Goal: Task Accomplishment & Management: Manage account settings

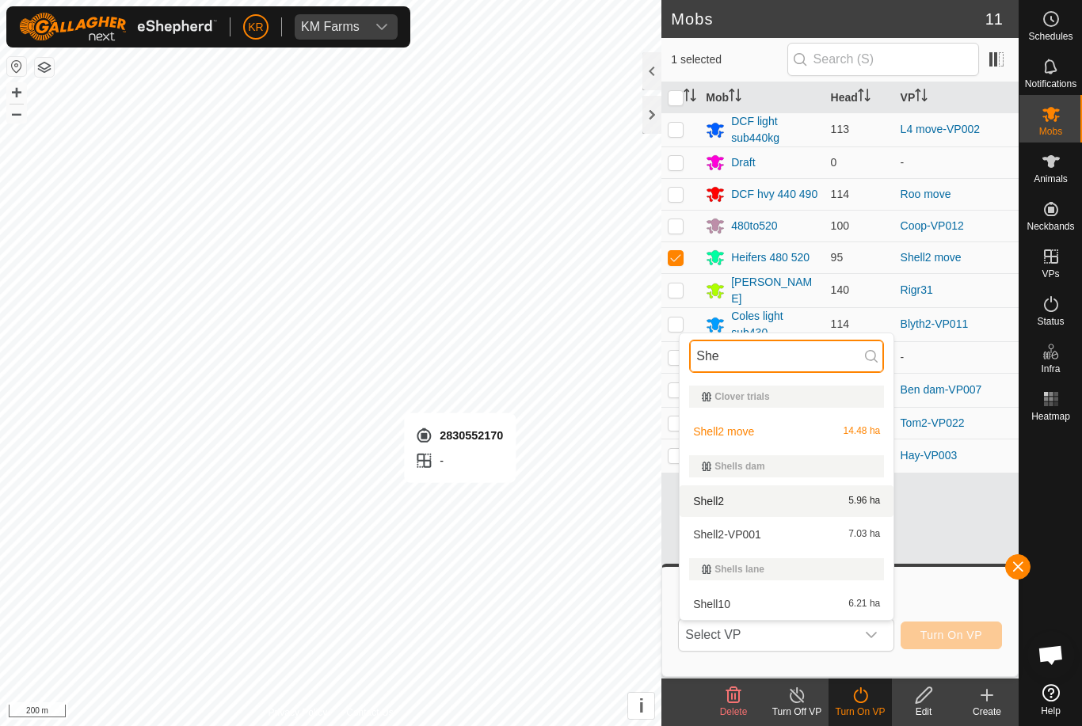
type input "She"
click at [862, 500] on span "5.96 ha" at bounding box center [864, 501] width 32 height 11
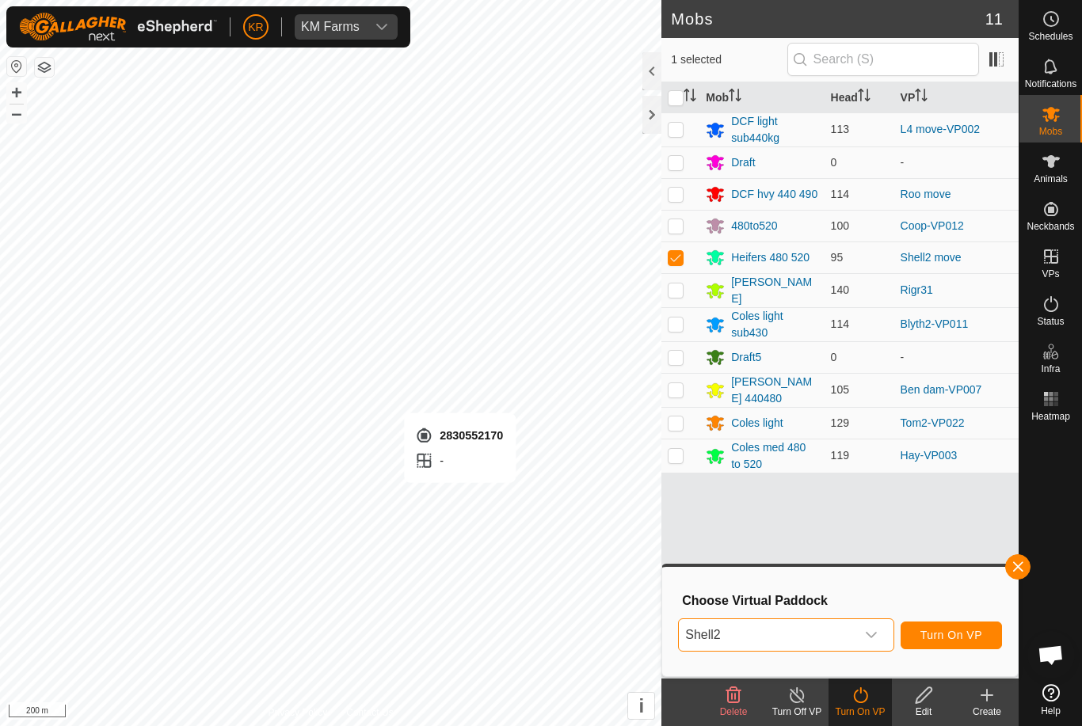
click at [946, 637] on span "Turn On VP" at bounding box center [951, 635] width 62 height 13
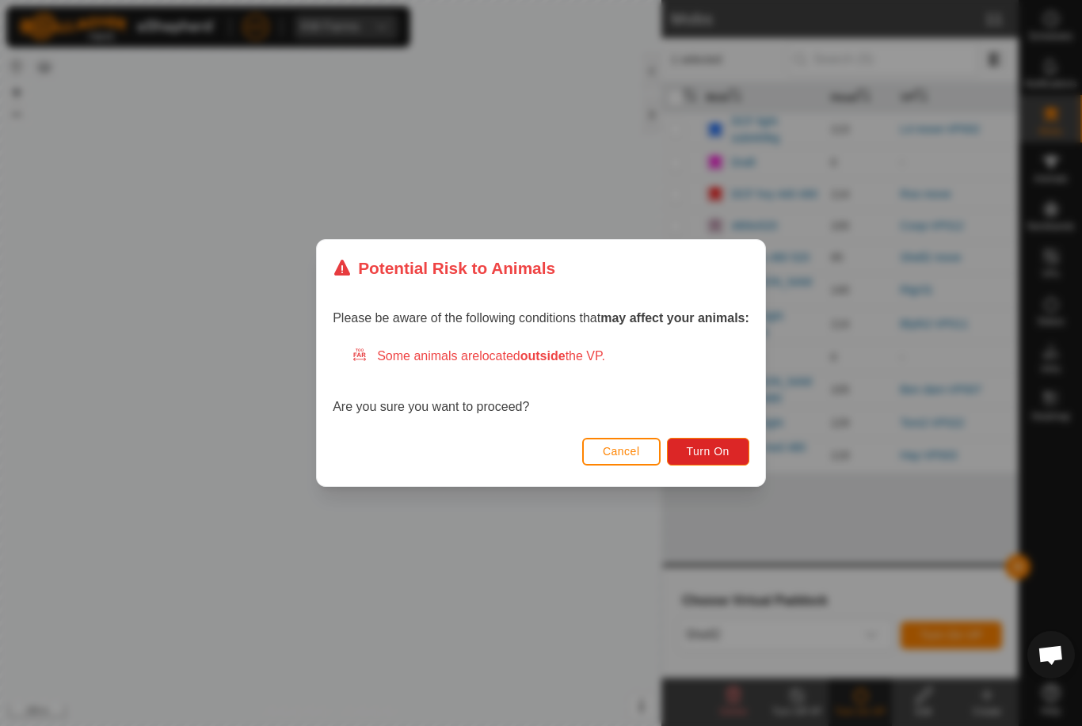
click at [727, 451] on span "Turn On" at bounding box center [708, 451] width 43 height 13
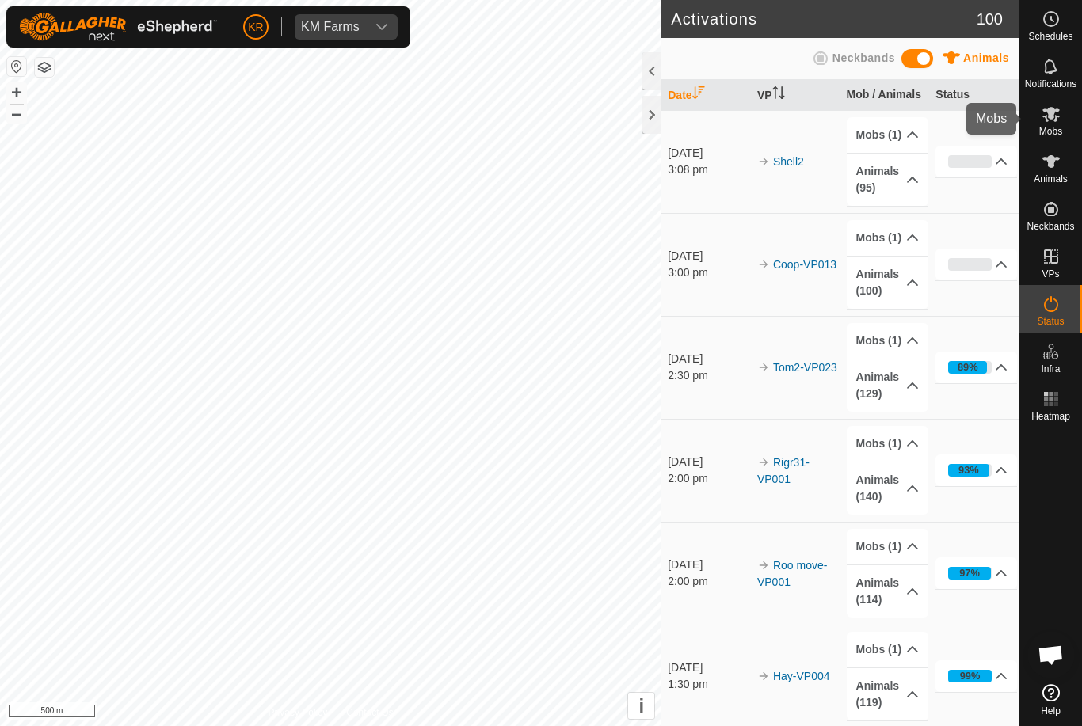
click at [1064, 124] on es-mob-svg-icon at bounding box center [1051, 113] width 29 height 25
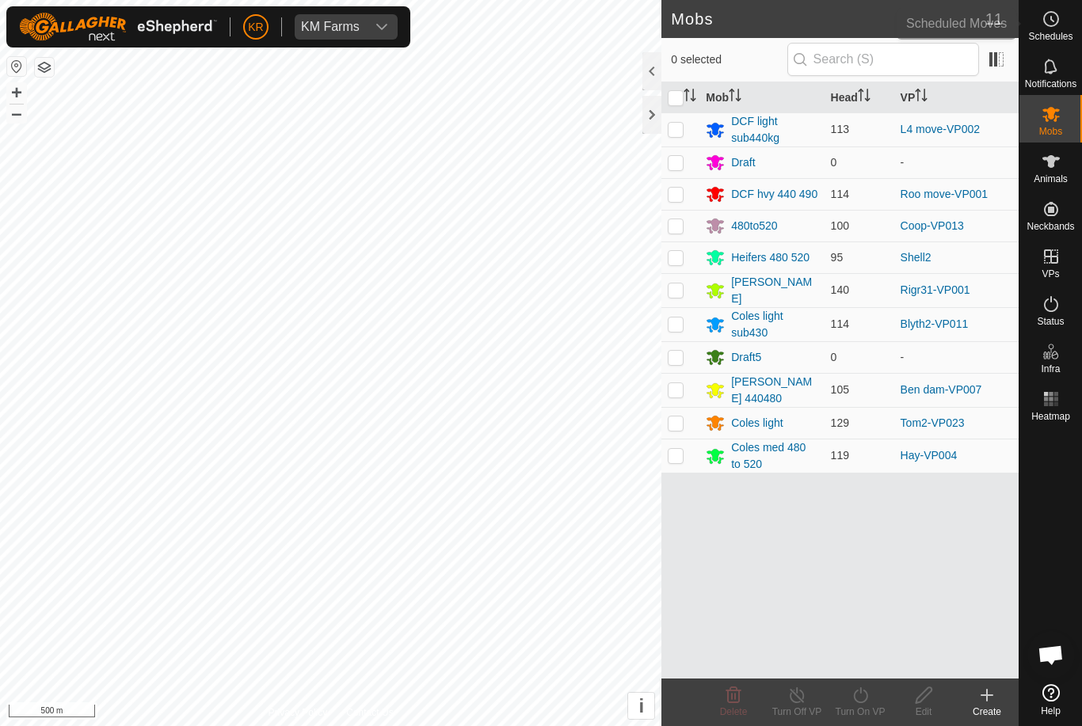
click at [1052, 33] on span "Schedules" at bounding box center [1050, 37] width 44 height 10
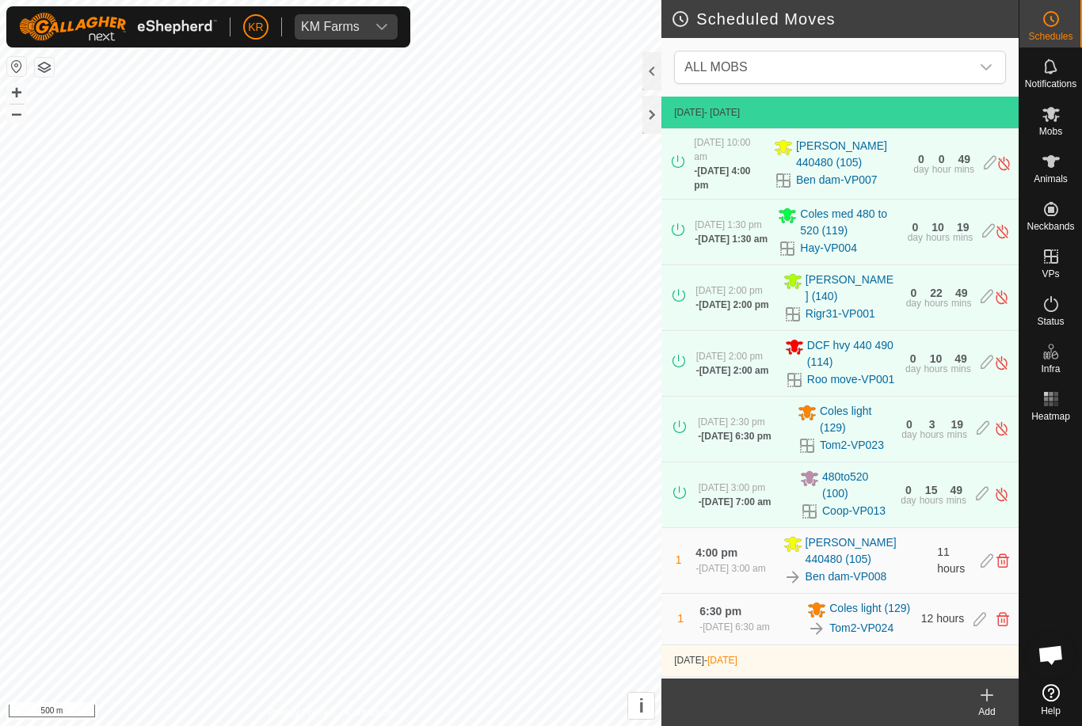
click at [995, 60] on div "dropdown trigger" at bounding box center [986, 67] width 32 height 32
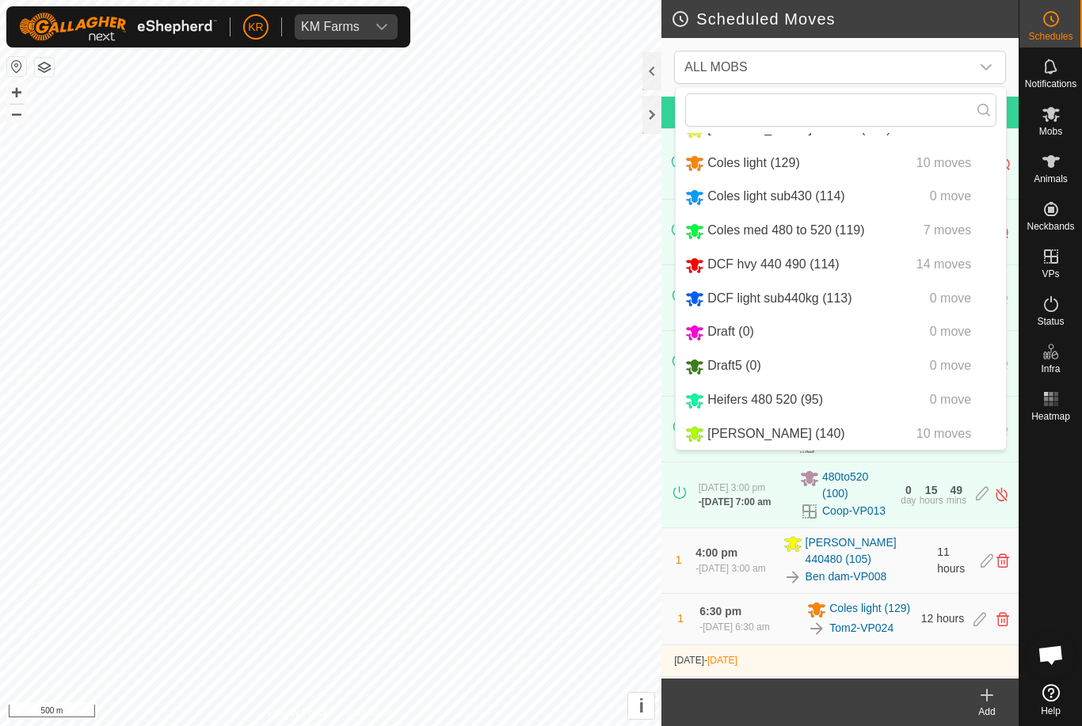
scroll to position [63, 0]
click at [1049, 115] on icon at bounding box center [1050, 114] width 17 height 15
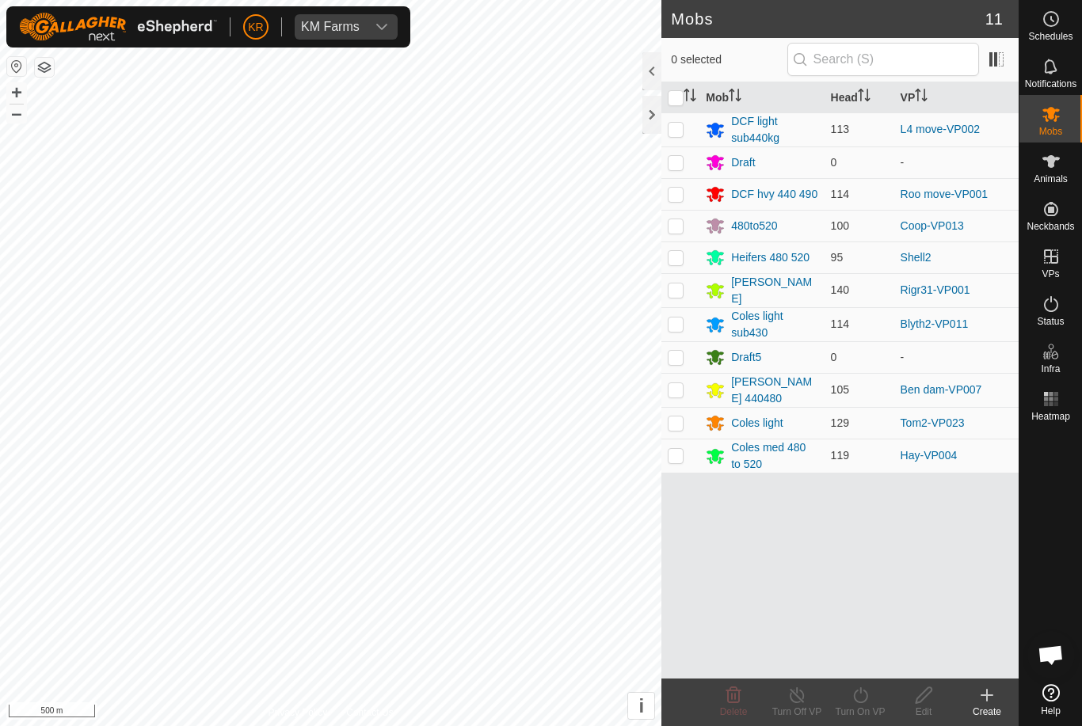
click at [677, 321] on p-checkbox at bounding box center [676, 324] width 16 height 13
checkbox input "true"
click at [862, 701] on icon at bounding box center [861, 695] width 20 height 19
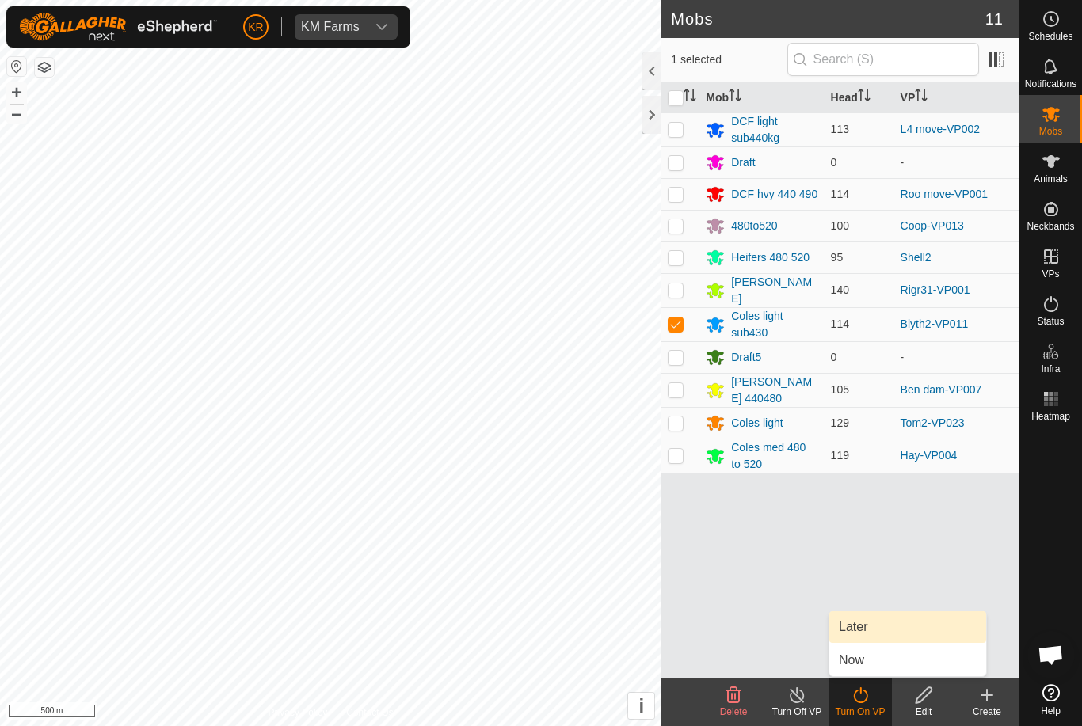
click at [880, 630] on link "Later" at bounding box center [907, 627] width 157 height 32
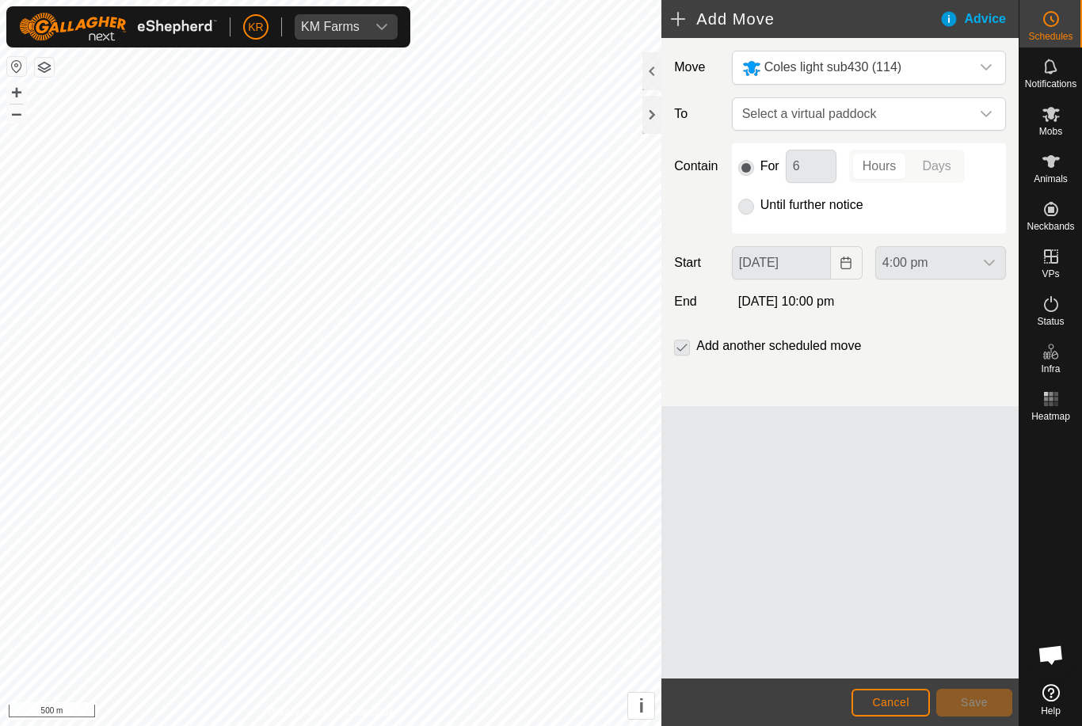
click at [966, 120] on span "Select a virtual paddock" at bounding box center [853, 114] width 234 height 32
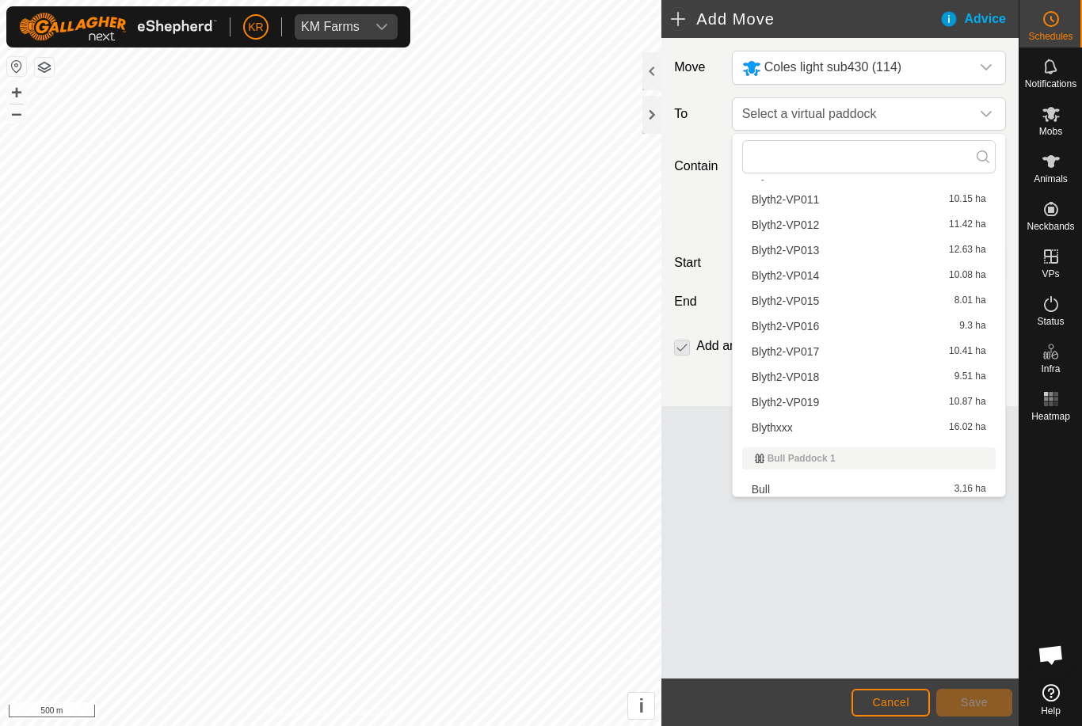
scroll to position [720, 0]
click at [907, 233] on div "Blyth2-VP012 11.42 ha" at bounding box center [869, 228] width 234 height 11
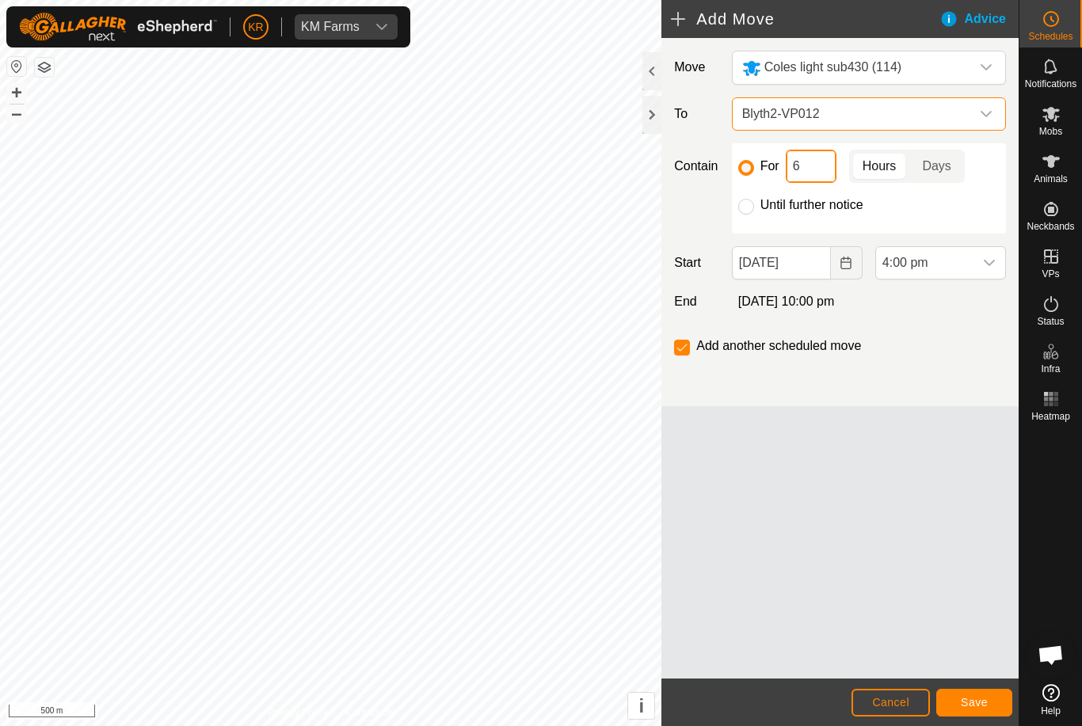
click at [813, 169] on input "6" at bounding box center [811, 166] width 51 height 33
click at [970, 264] on span "4:00 pm" at bounding box center [924, 263] width 97 height 32
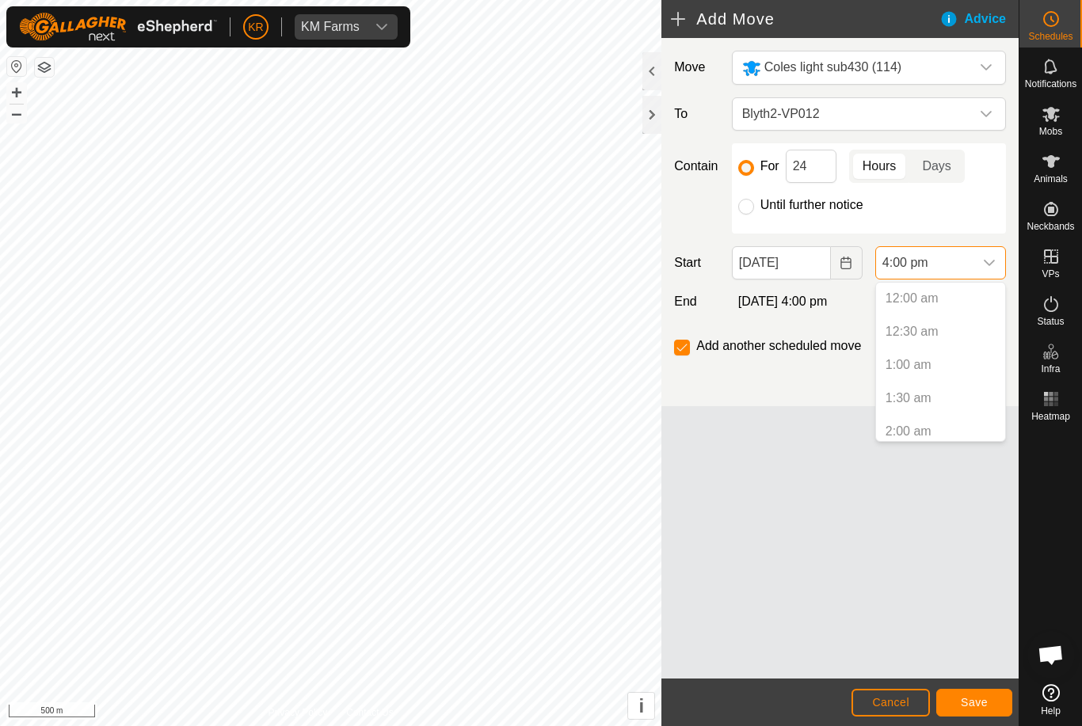
scroll to position [938, 0]
click at [984, 265] on icon "dropdown trigger" at bounding box center [989, 263] width 13 height 13
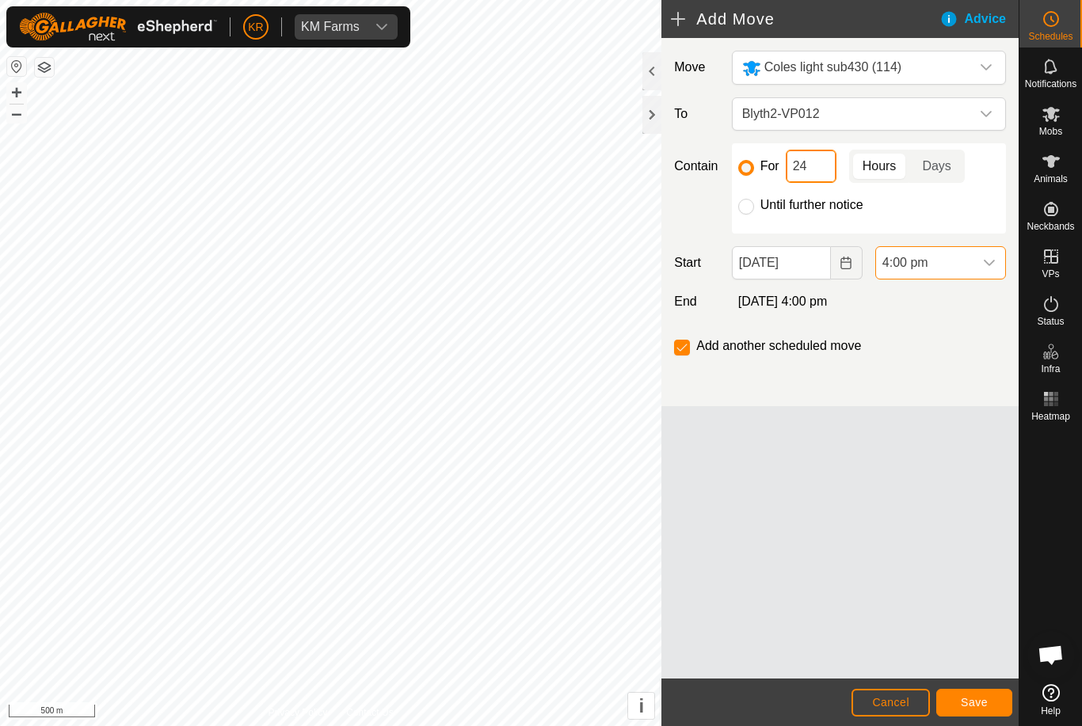
click at [832, 163] on input "24" at bounding box center [811, 166] width 51 height 33
click at [978, 698] on span "Save" at bounding box center [974, 702] width 27 height 13
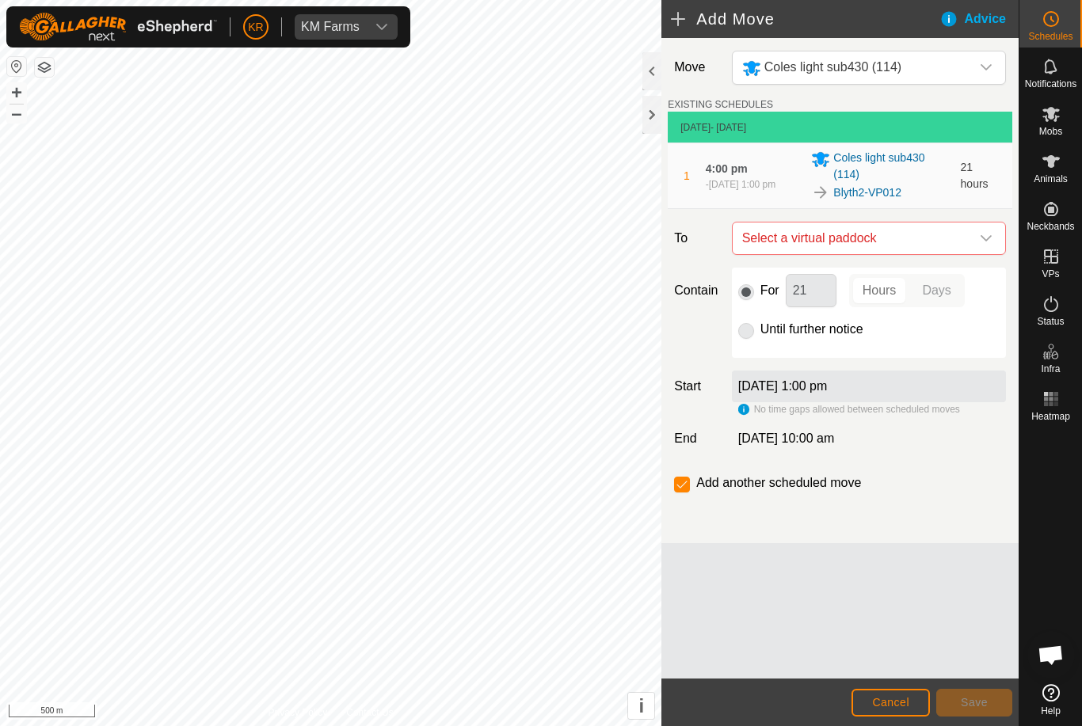
click at [968, 235] on span "Select a virtual paddock" at bounding box center [853, 239] width 234 height 32
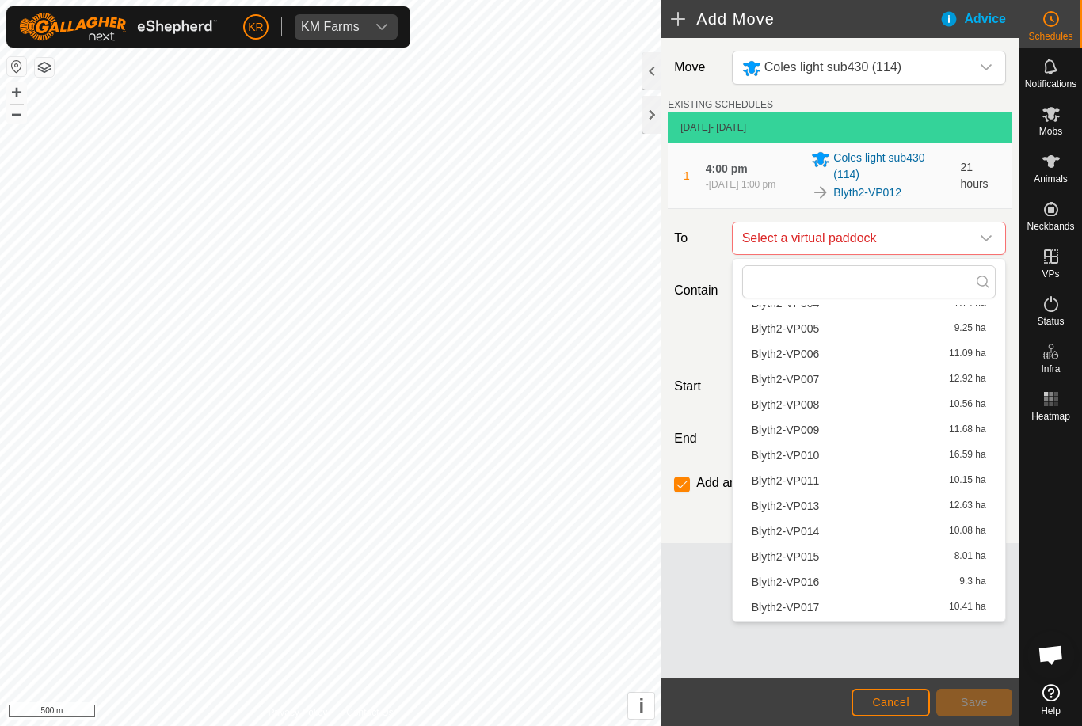
scroll to position [169, 0]
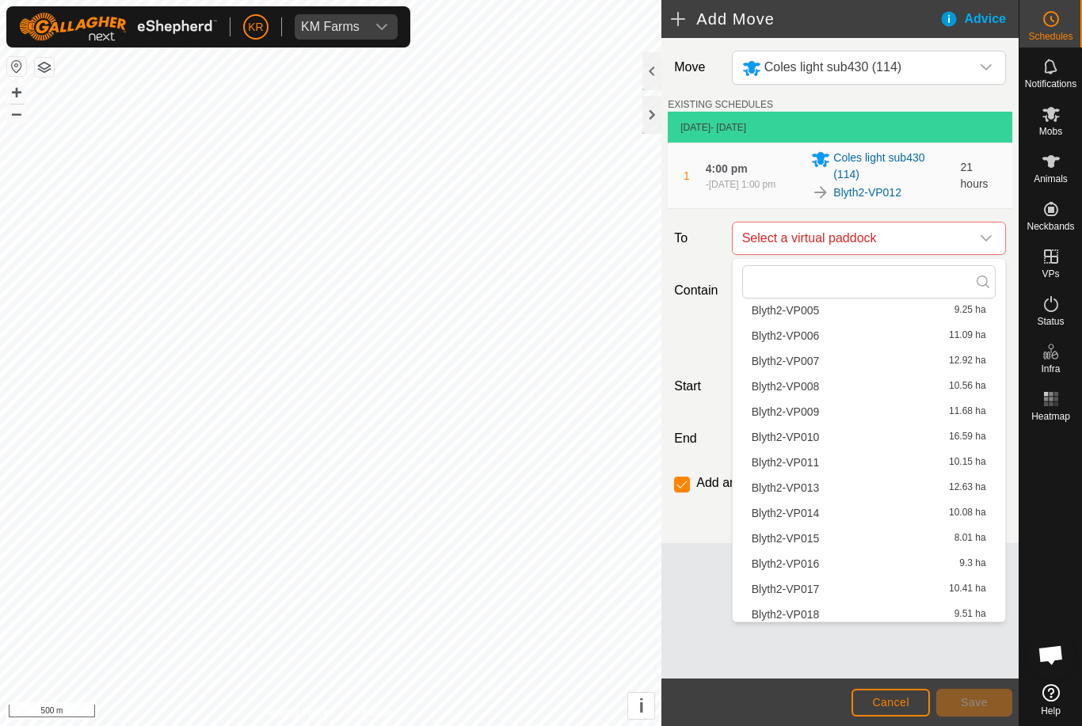
click at [900, 492] on div "Blyth2-VP013 12.63 ha" at bounding box center [869, 487] width 234 height 11
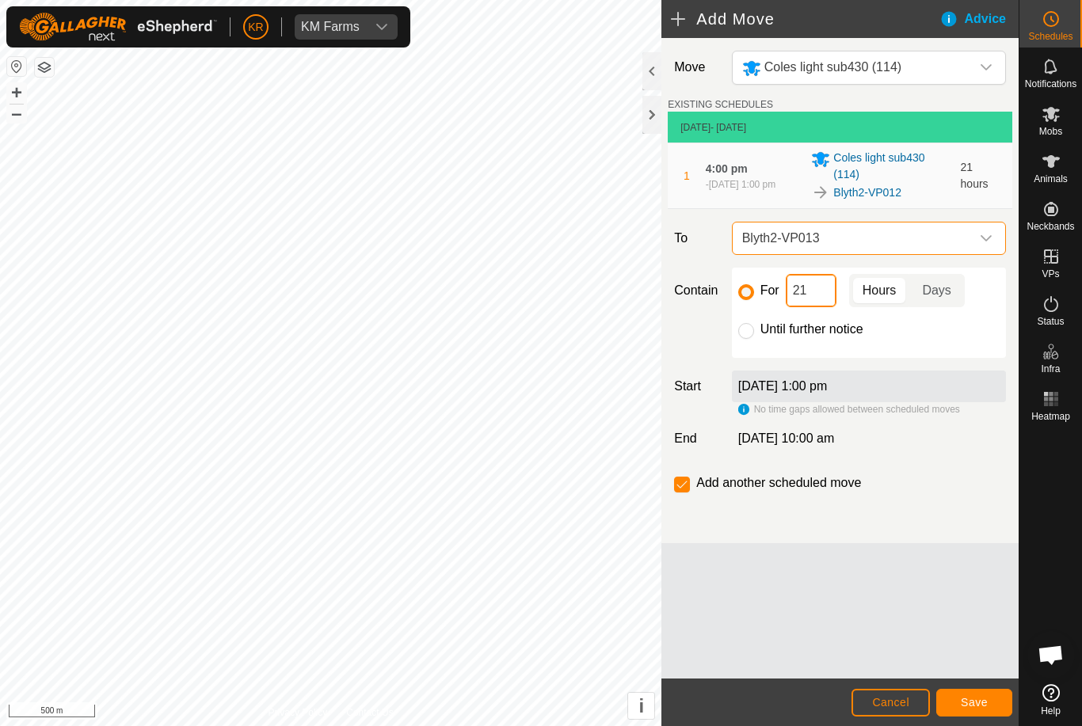
click at [816, 291] on input "21" at bounding box center [811, 290] width 51 height 33
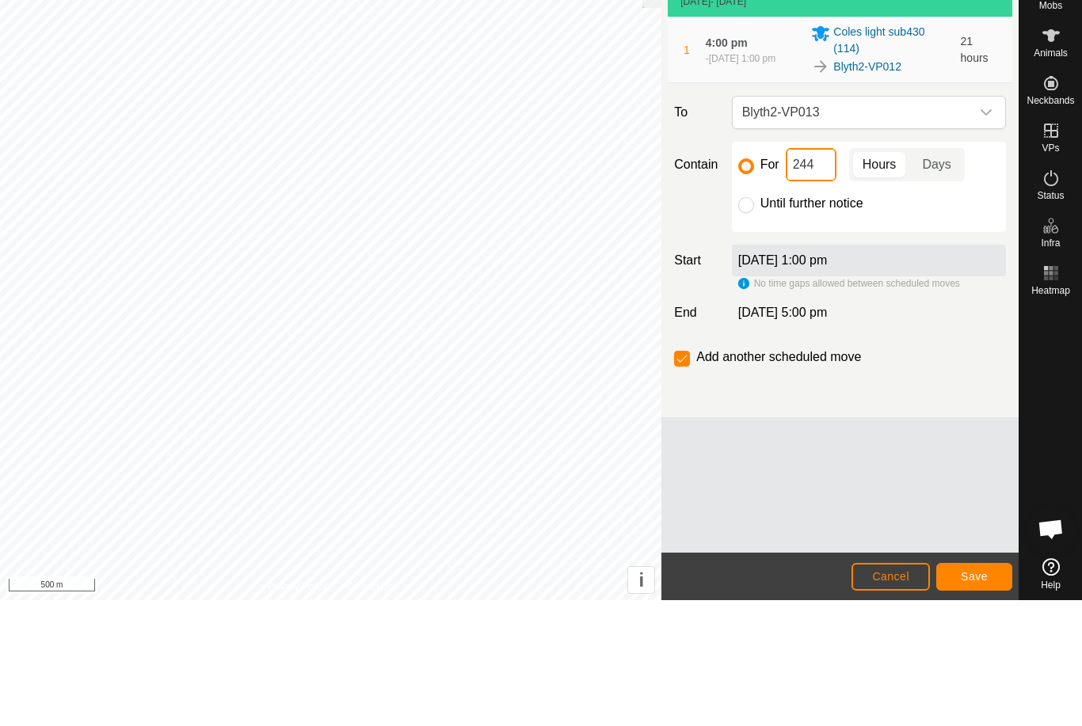
type input "24"
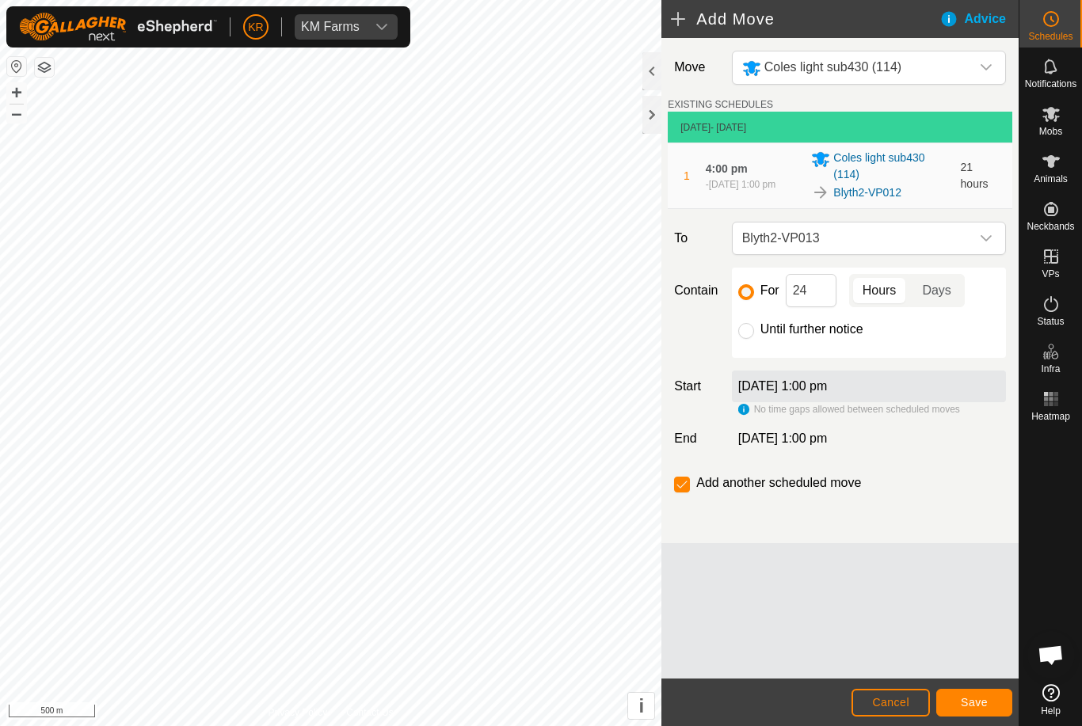
click at [978, 695] on button "Save" at bounding box center [974, 703] width 76 height 28
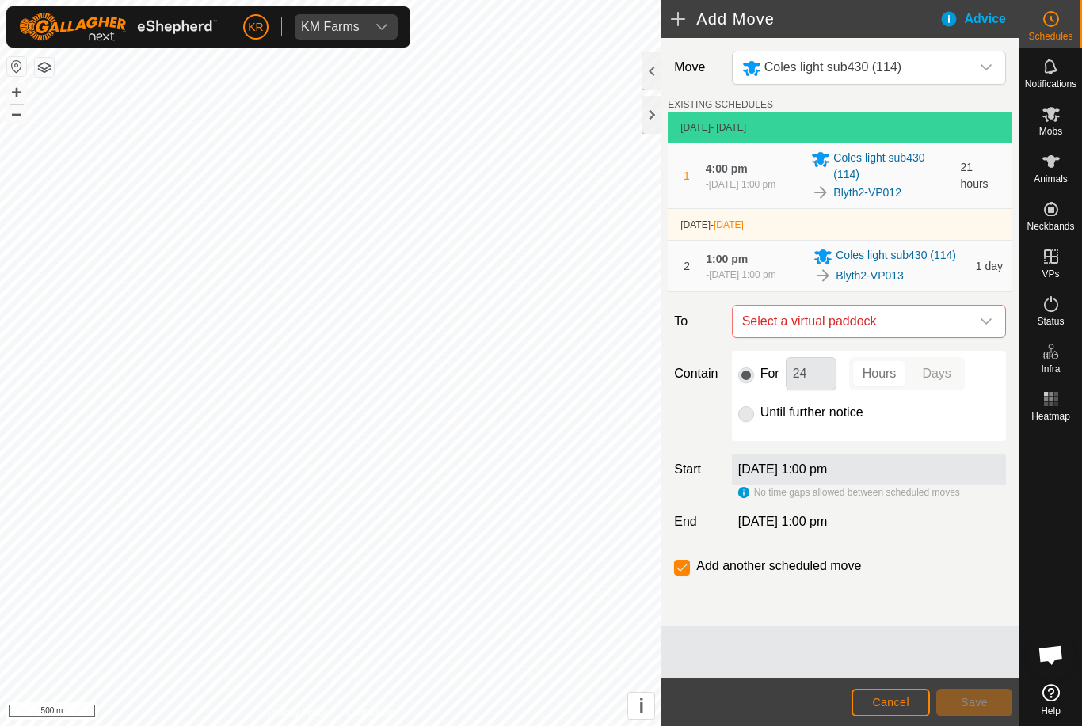
click at [982, 328] on icon "dropdown trigger" at bounding box center [986, 321] width 13 height 13
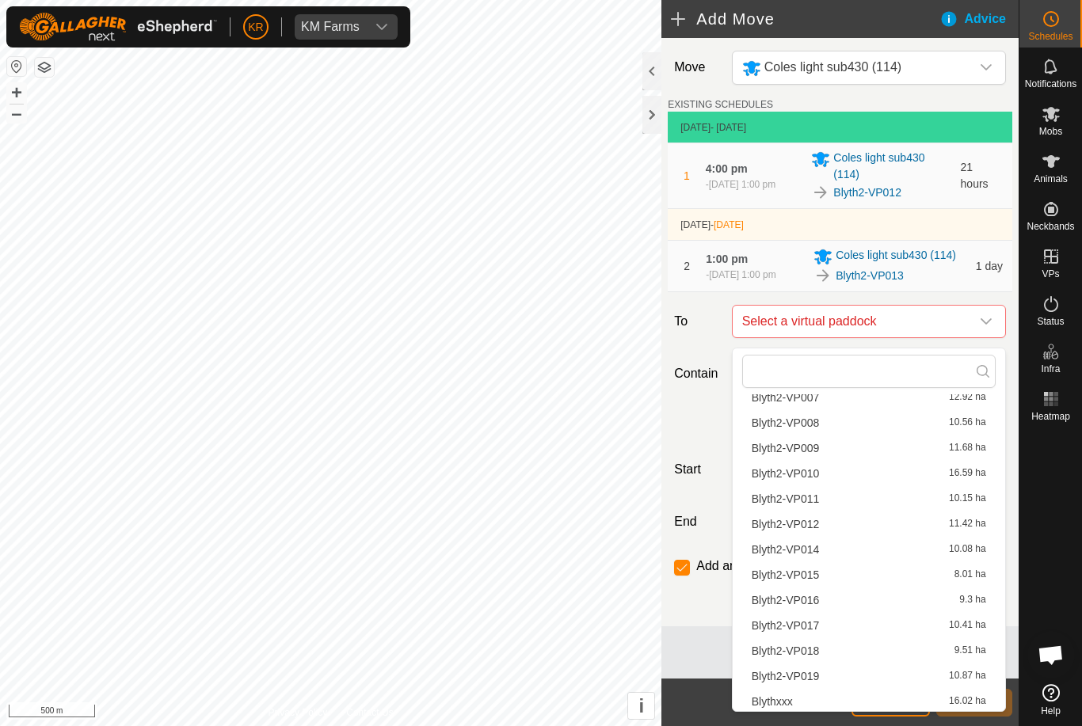
scroll to position [223, 0]
click at [942, 554] on div "Blyth2-VP014 10.08 ha" at bounding box center [869, 549] width 234 height 11
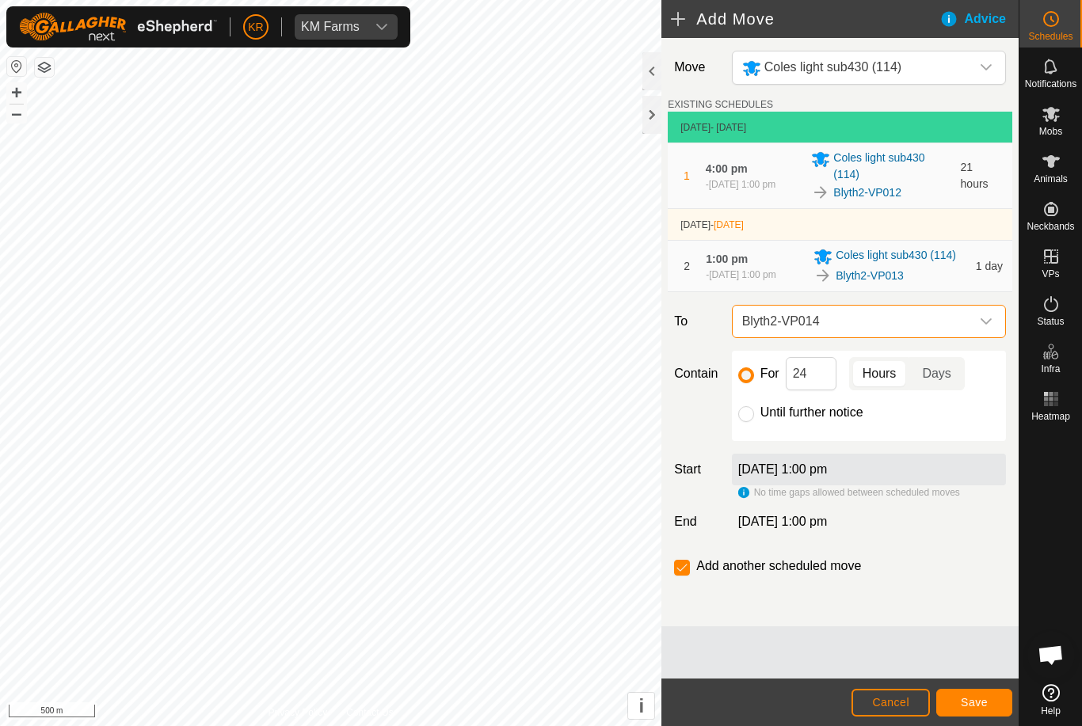
click at [973, 691] on button "Save" at bounding box center [974, 703] width 76 height 28
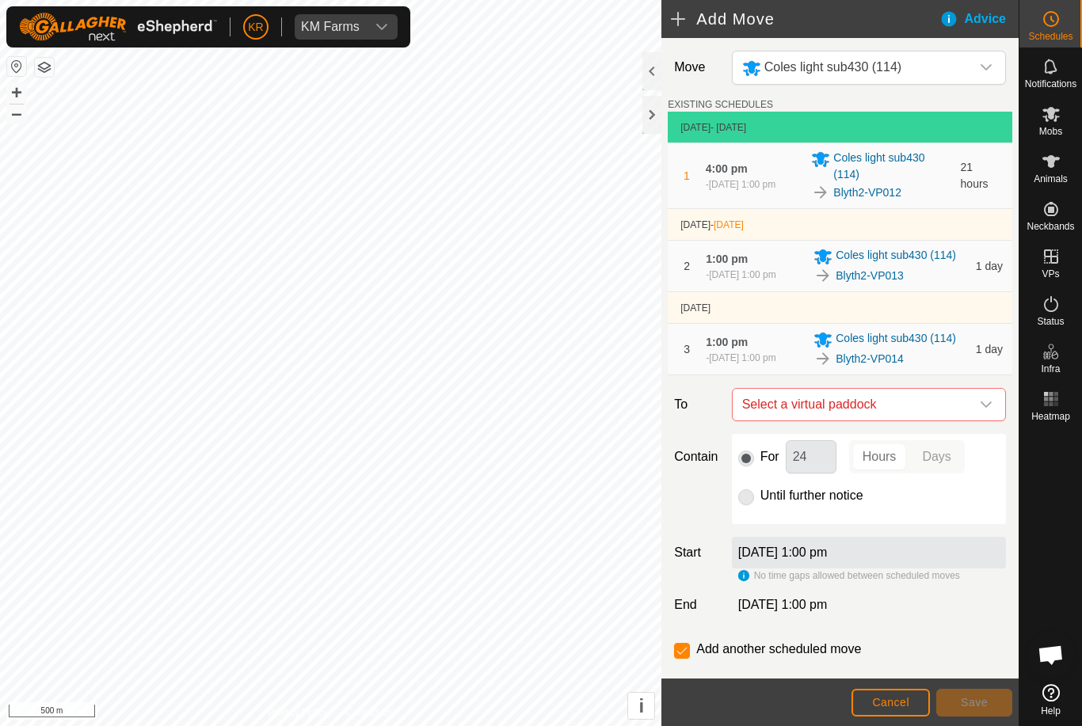
click at [968, 413] on span "Select a virtual paddock" at bounding box center [853, 405] width 234 height 32
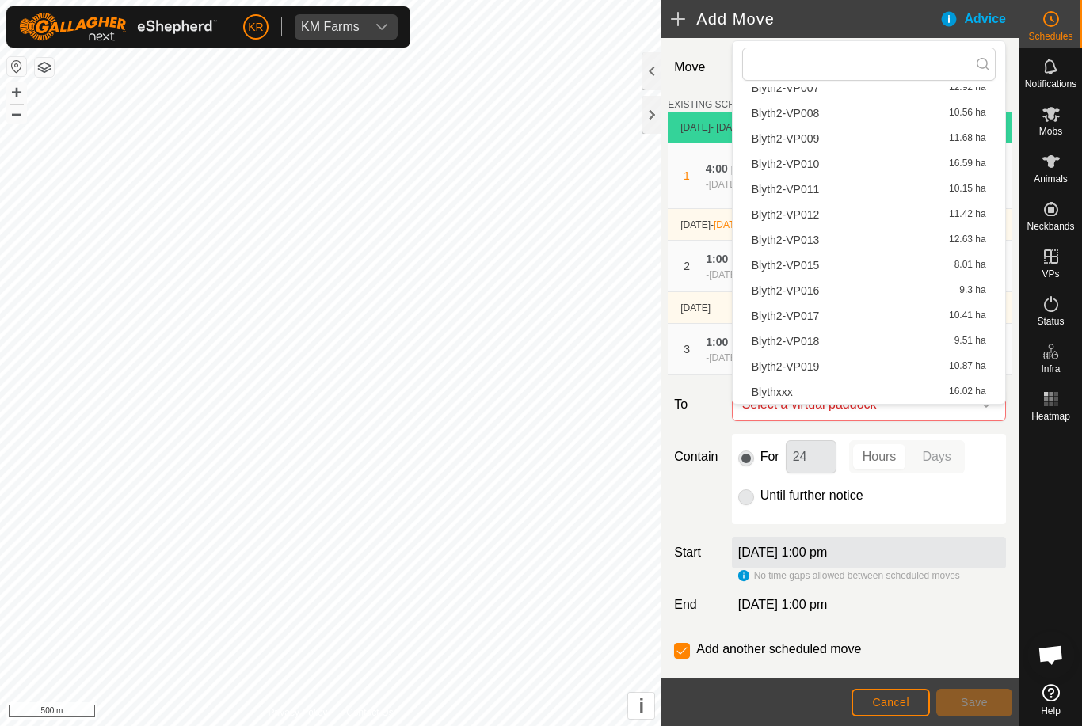
scroll to position [225, 0]
click at [938, 270] on div "Blyth2-VP015 8.01 ha" at bounding box center [869, 265] width 234 height 11
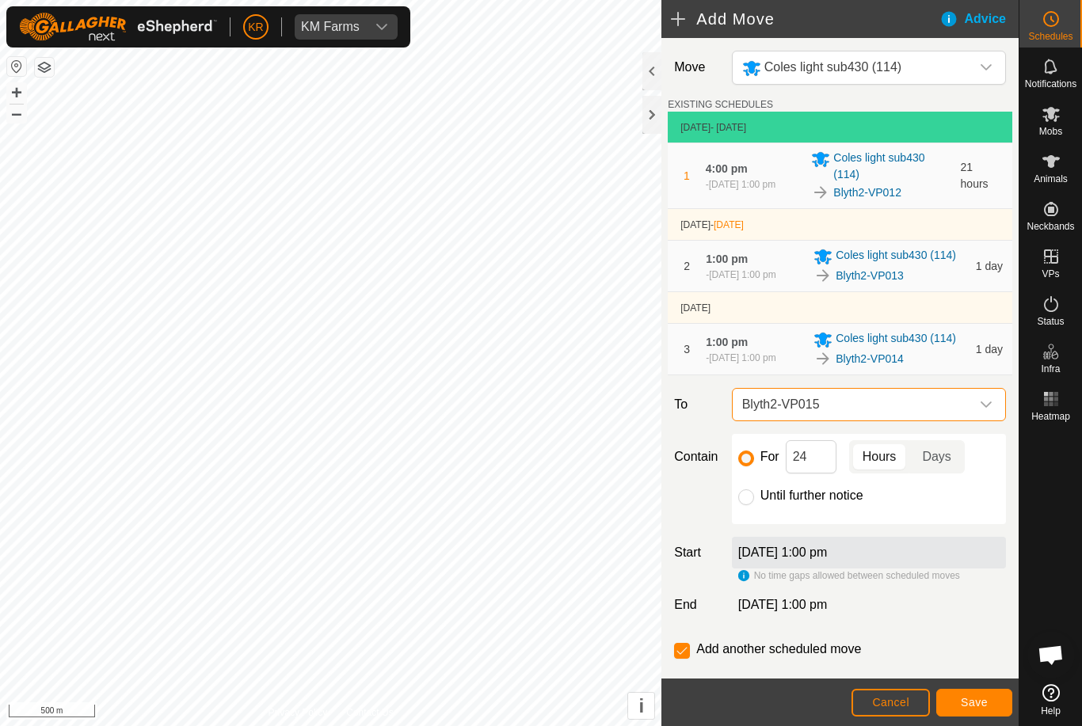
click at [992, 700] on button "Save" at bounding box center [974, 703] width 76 height 28
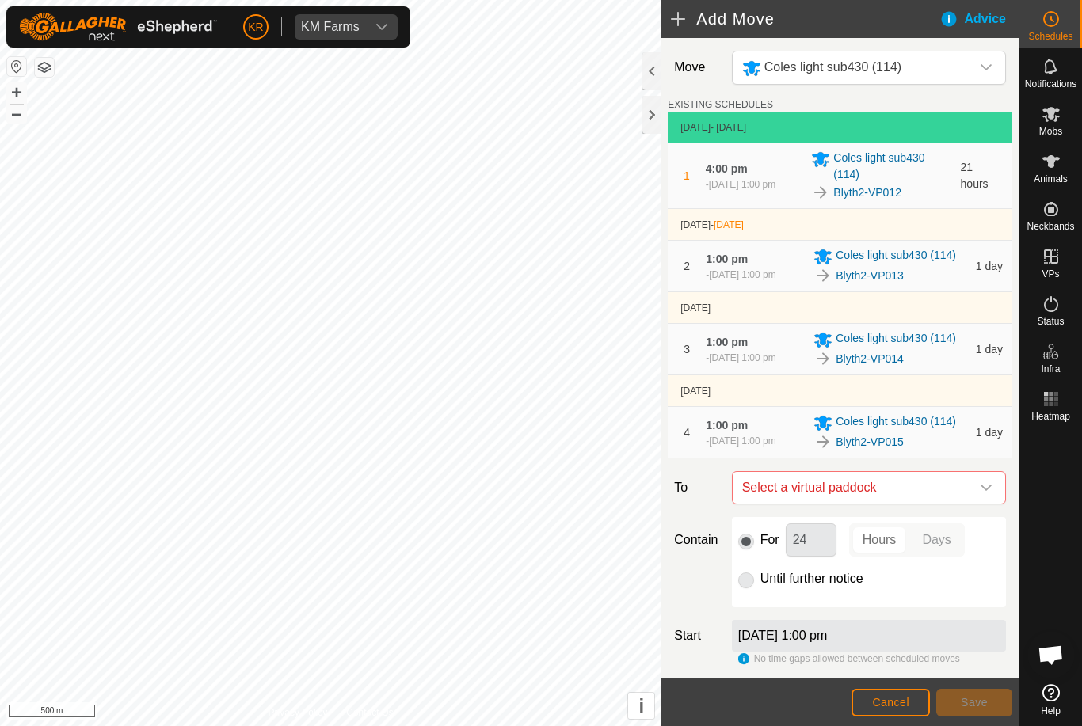
click at [969, 504] on span "Select a virtual paddock" at bounding box center [853, 488] width 234 height 32
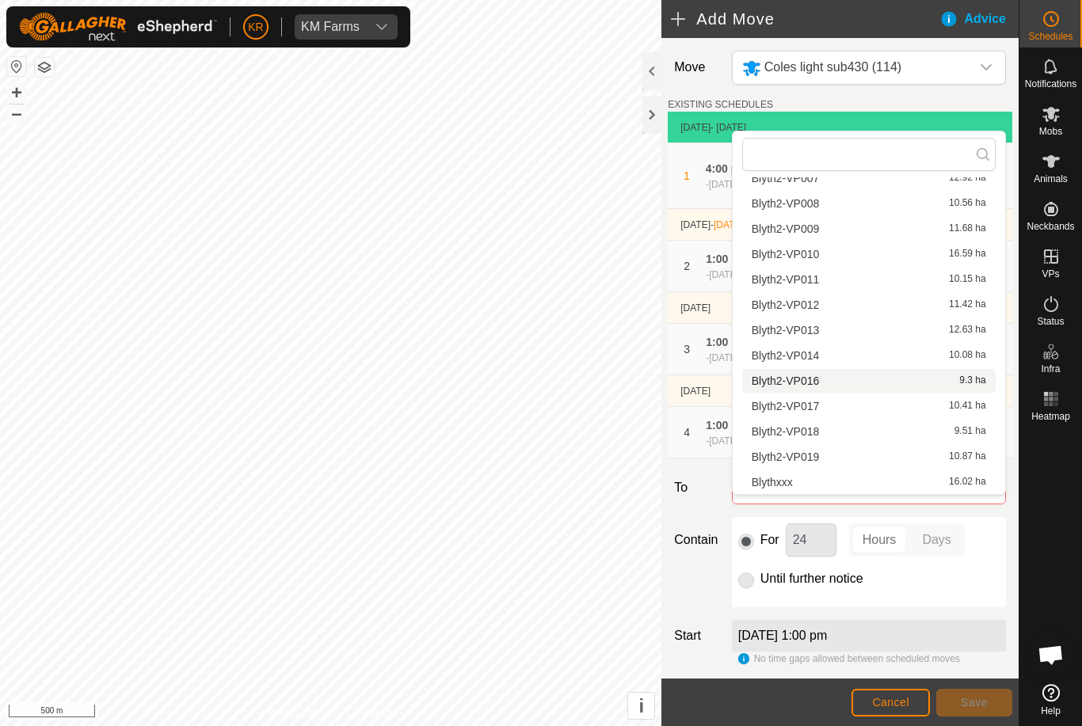
click at [944, 385] on div "Blyth2-VP016 9.3 ha" at bounding box center [869, 380] width 234 height 11
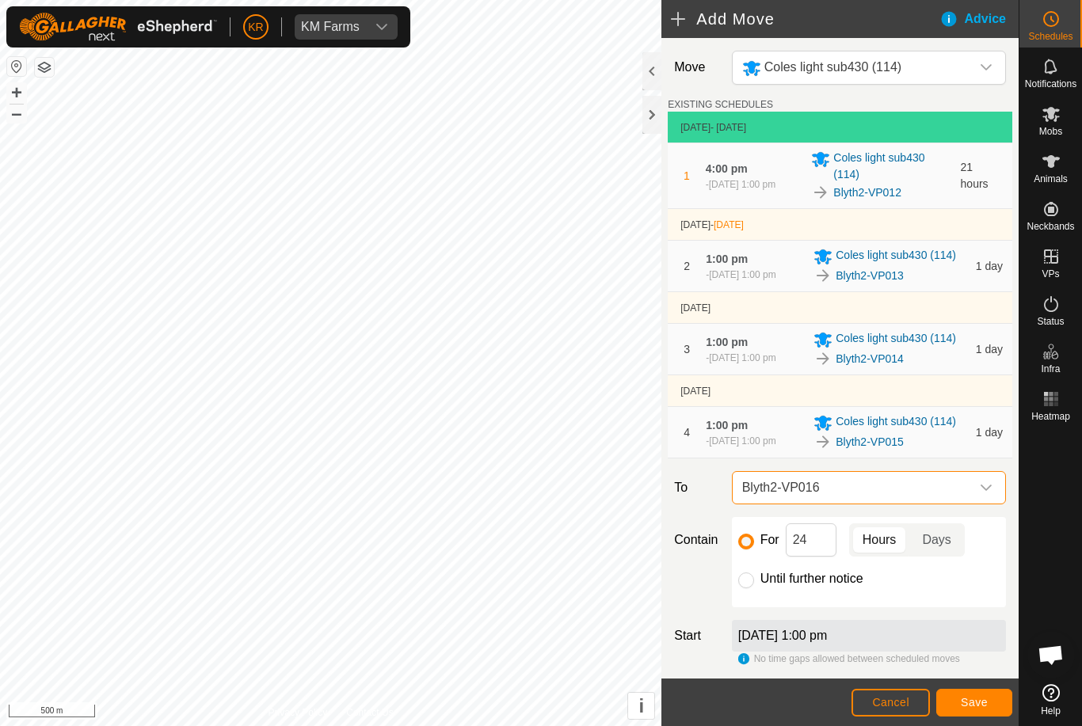
click at [982, 695] on button "Save" at bounding box center [974, 703] width 76 height 28
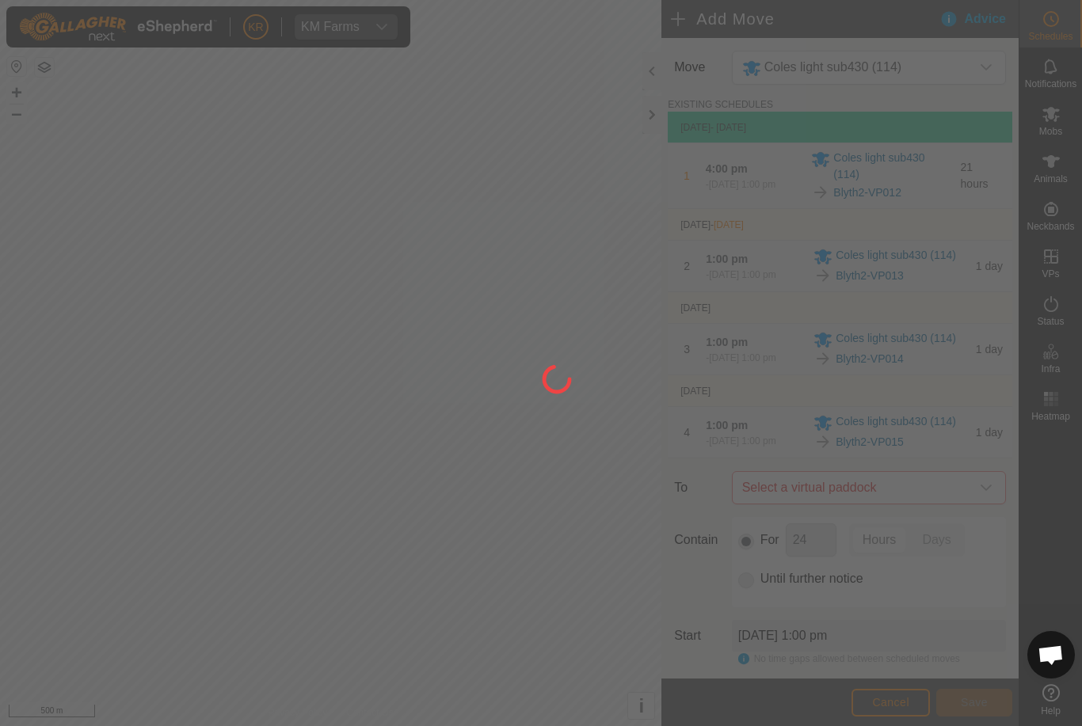
click at [1028, 452] on div at bounding box center [541, 363] width 1082 height 726
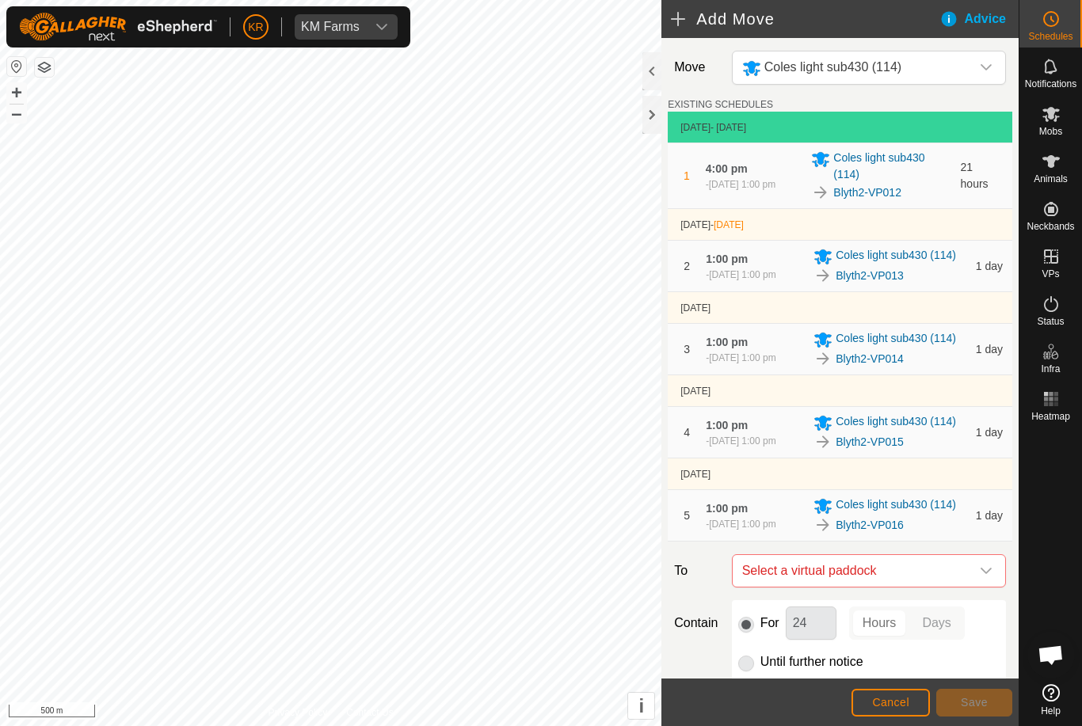
click at [967, 587] on span "Select a virtual paddock" at bounding box center [853, 571] width 234 height 32
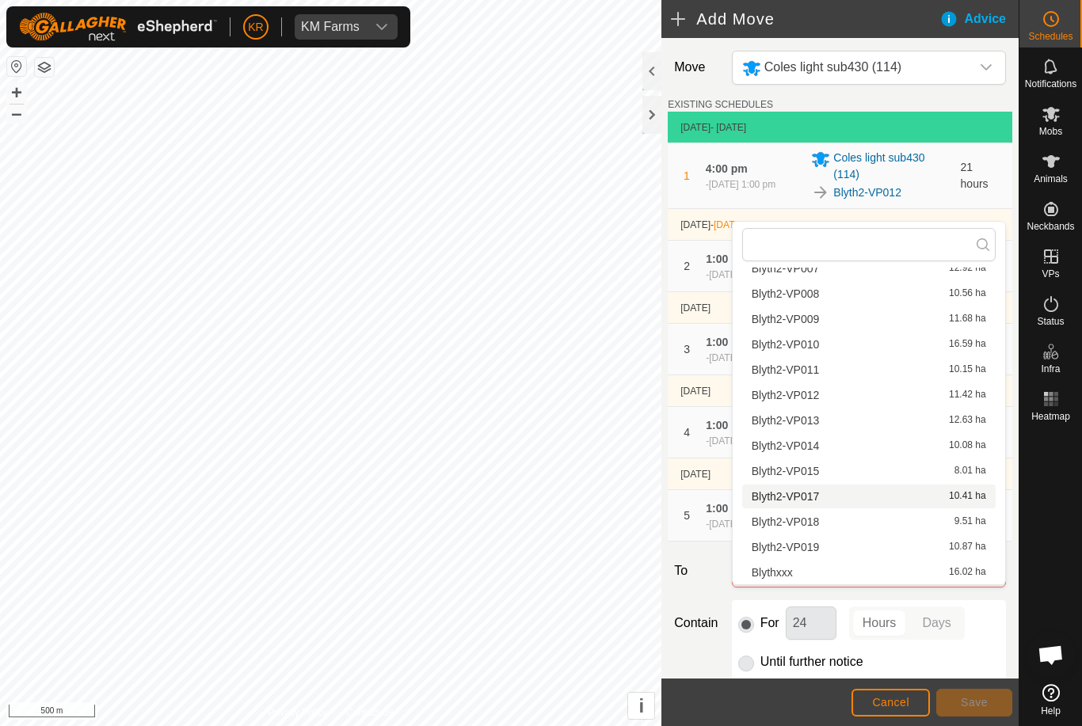
click at [931, 501] on div "Blyth2-VP017 10.41 ha" at bounding box center [869, 496] width 234 height 11
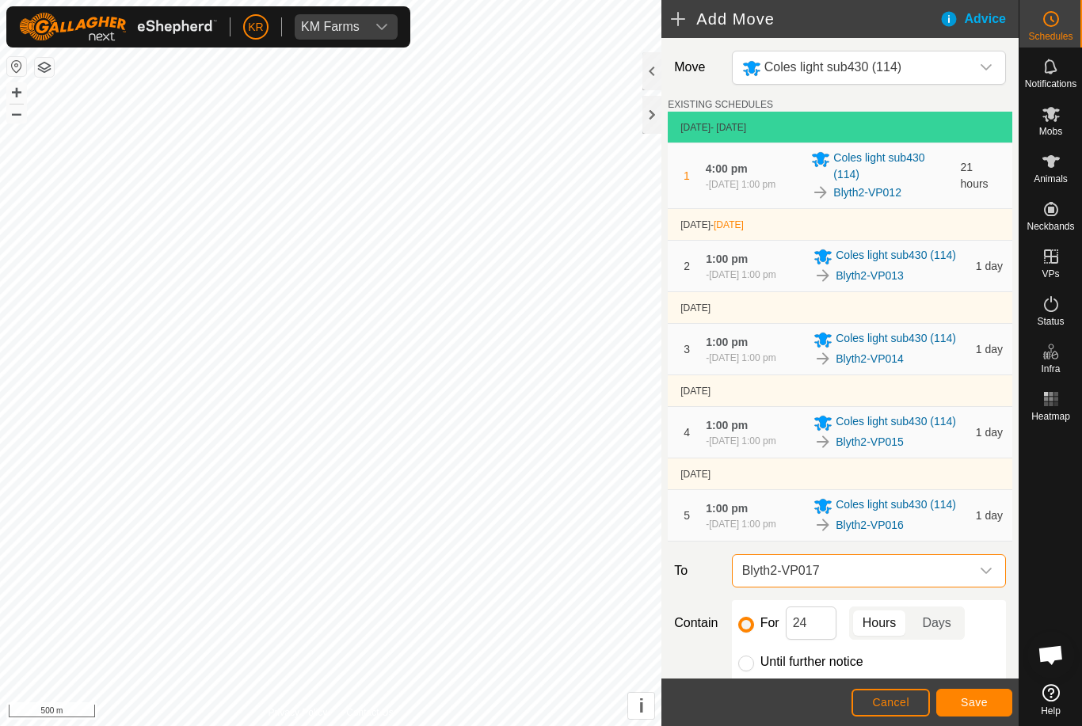
click at [989, 690] on button "Save" at bounding box center [974, 703] width 76 height 28
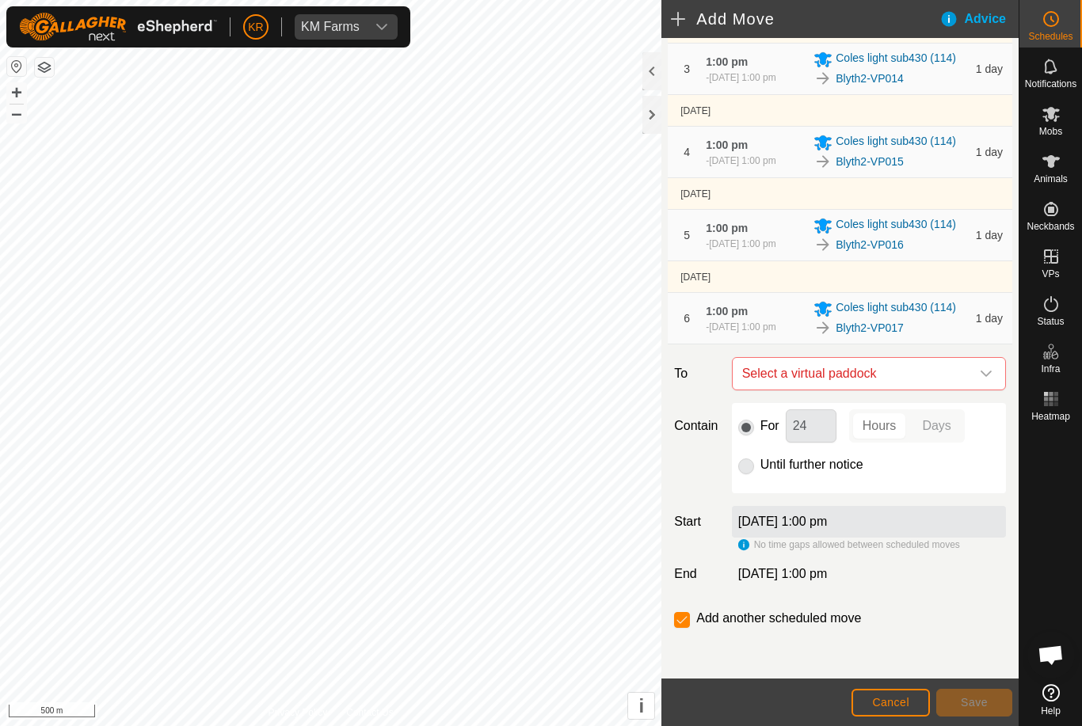
scroll to position [317, 0]
click at [969, 363] on span "Select a virtual paddock" at bounding box center [853, 374] width 234 height 32
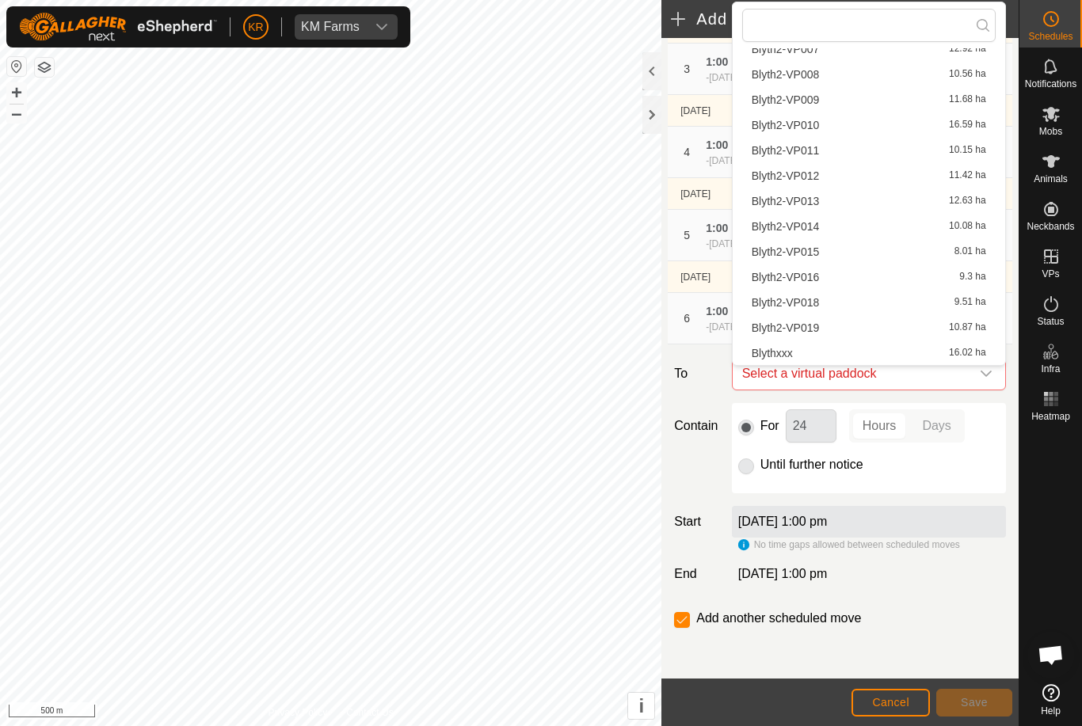
scroll to position [225, 0]
click at [931, 306] on div "Blyth2-VP018 9.51 ha" at bounding box center [869, 302] width 234 height 11
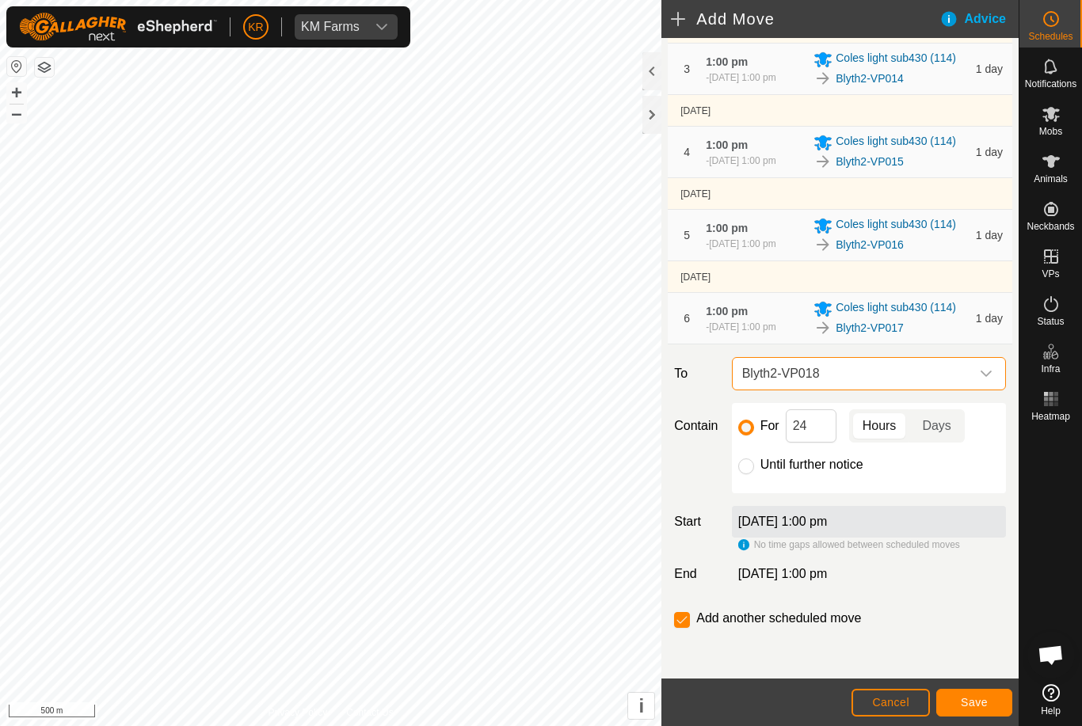
click at [982, 697] on span "Save" at bounding box center [974, 702] width 27 height 13
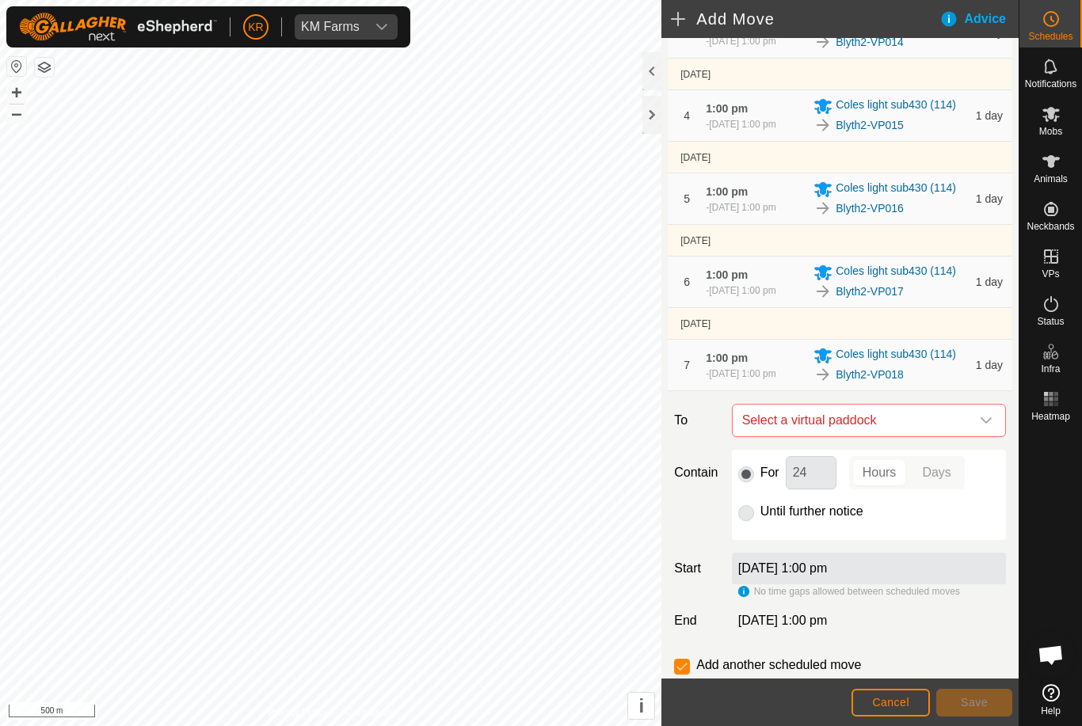
click at [983, 427] on icon "dropdown trigger" at bounding box center [986, 420] width 13 height 13
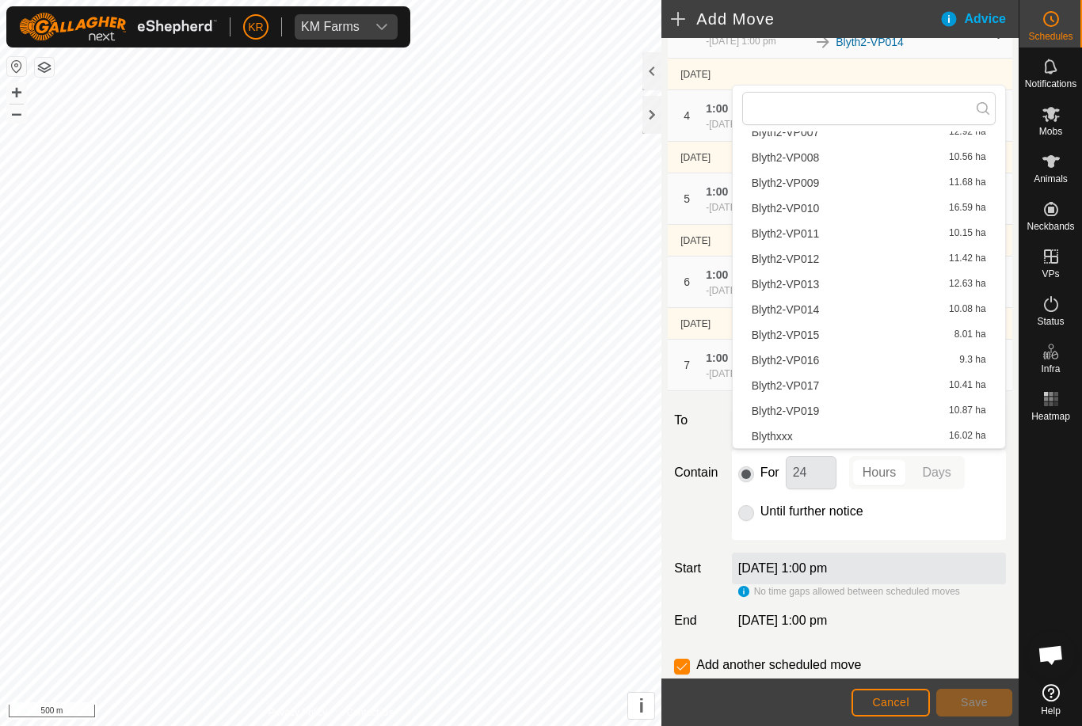
click at [900, 416] on div "Blyth2-VP019 10.87 ha" at bounding box center [869, 410] width 234 height 11
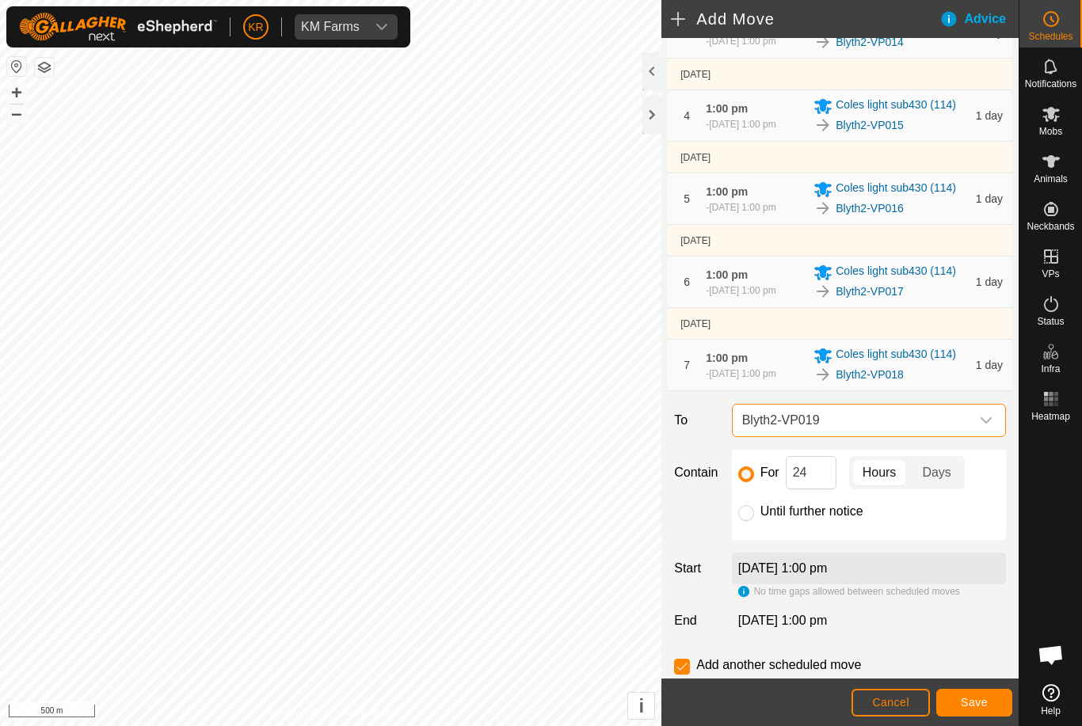
click at [750, 521] on input "Until further notice" at bounding box center [746, 513] width 16 height 16
radio input "true"
checkbox input "false"
click at [974, 700] on span "Save" at bounding box center [974, 702] width 27 height 13
